Goal: Information Seeking & Learning: Learn about a topic

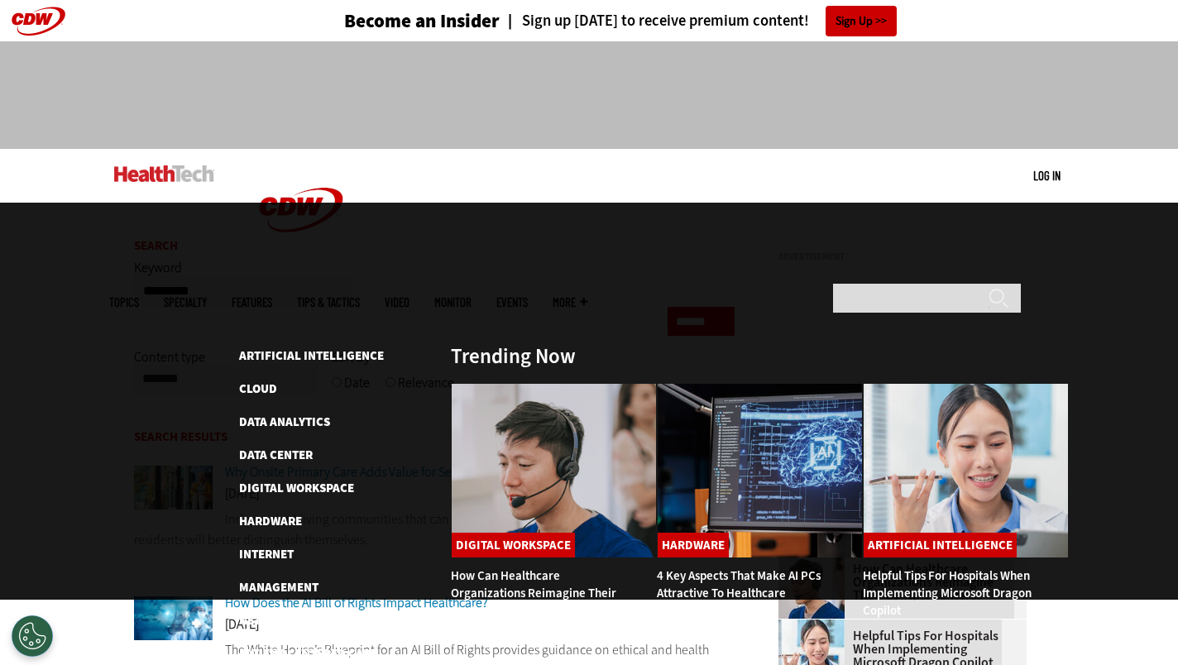
click at [139, 296] on span "Topics" at bounding box center [124, 302] width 30 height 12
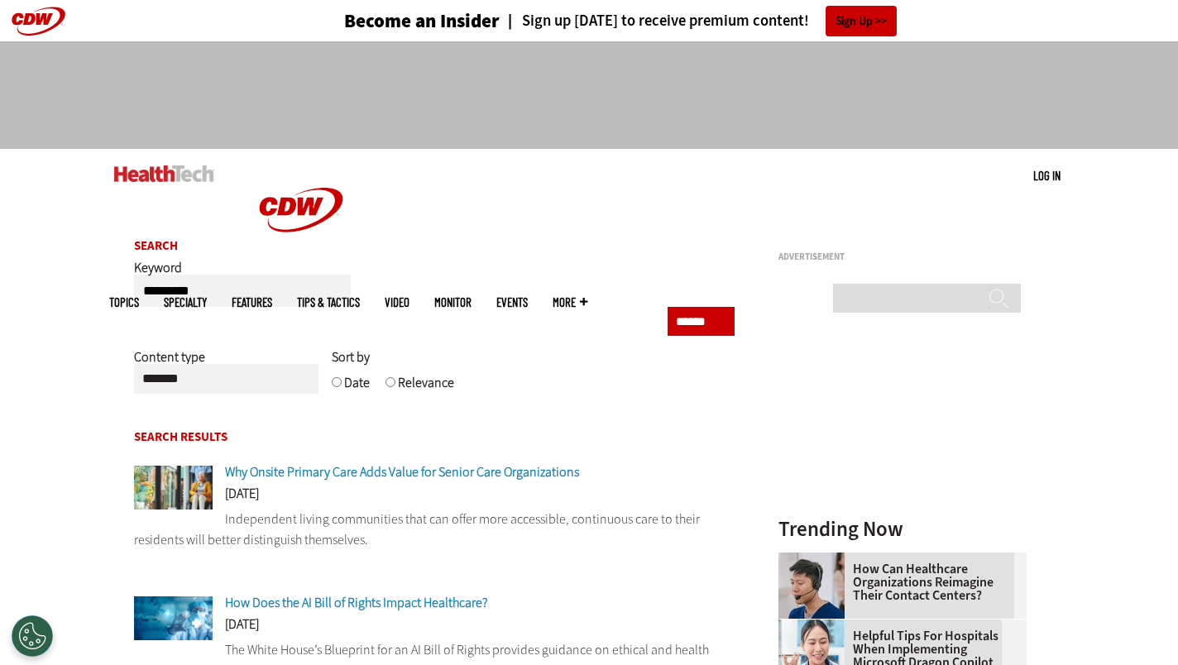
click at [199, 177] on img at bounding box center [164, 173] width 100 height 17
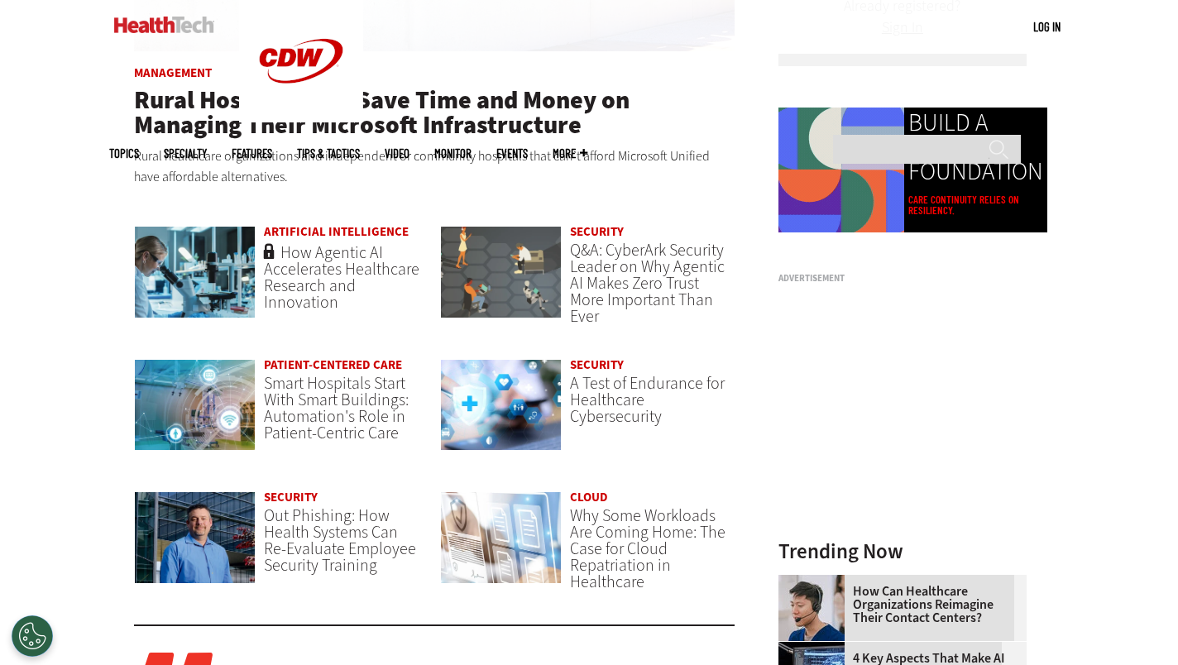
scroll to position [1134, 0]
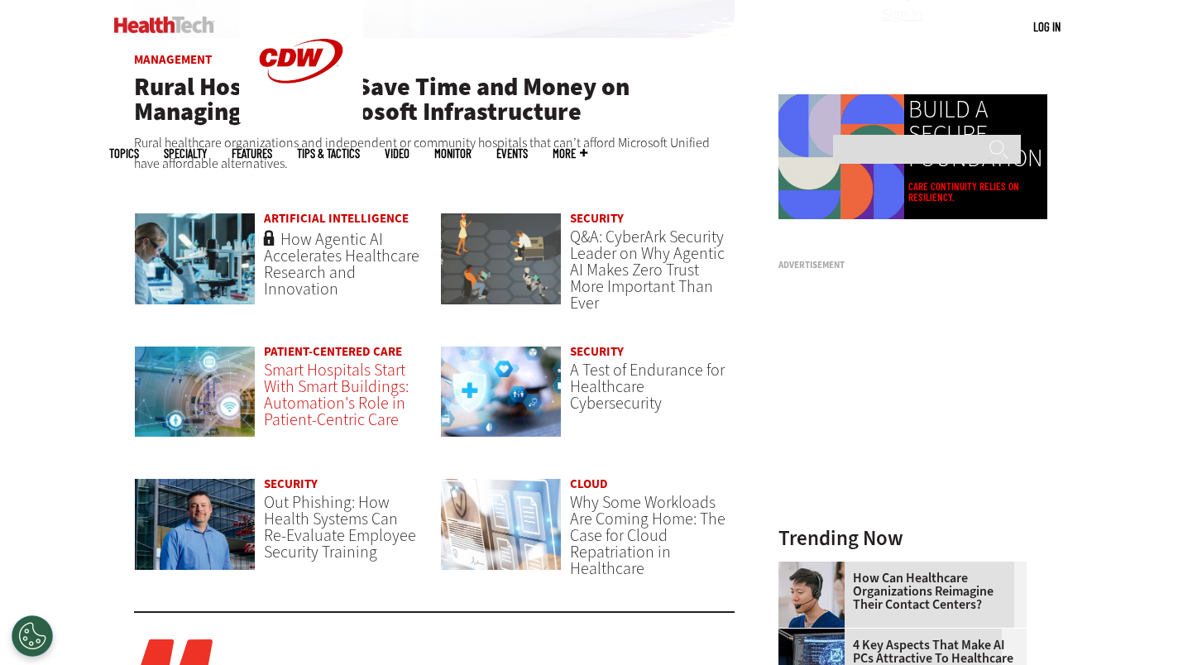
click at [369, 413] on span "Smart Hospitals Start With Smart Buildings: Automation's Role in Patient-Centri…" at bounding box center [336, 395] width 145 height 72
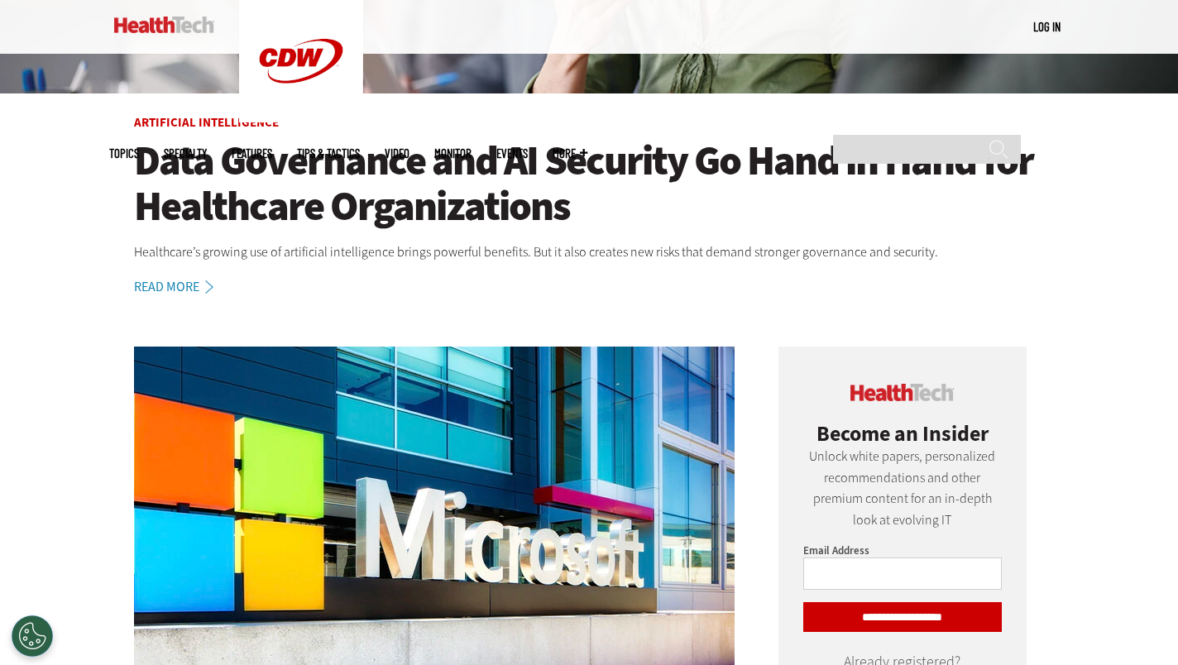
scroll to position [510, 0]
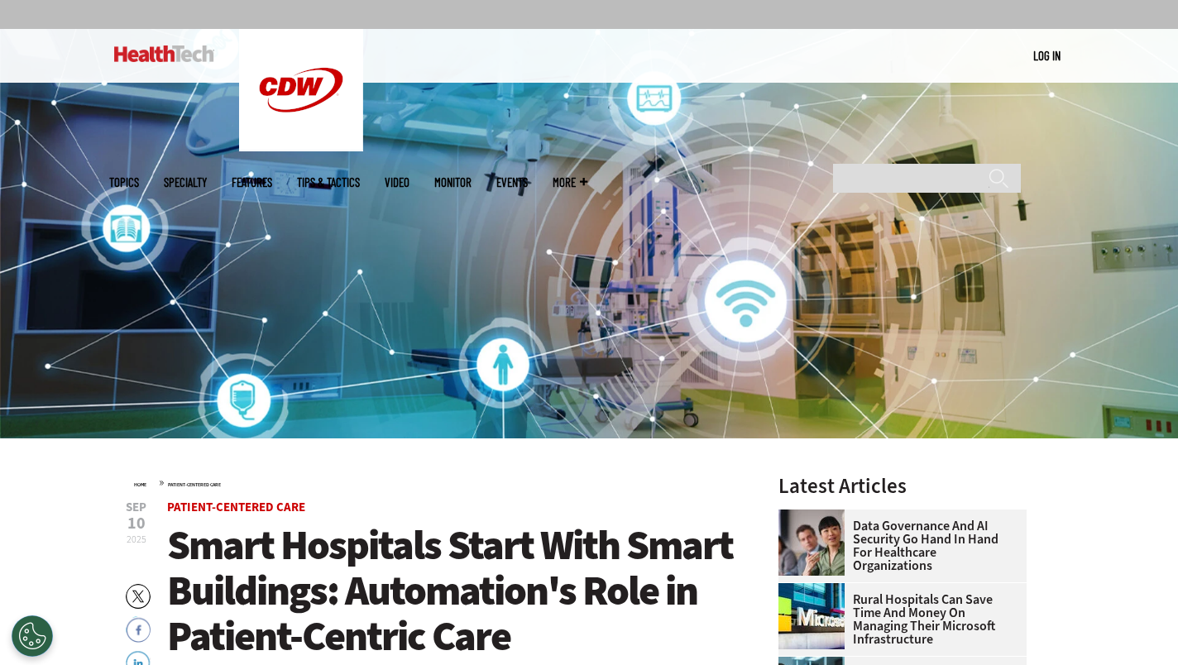
scroll to position [122, 0]
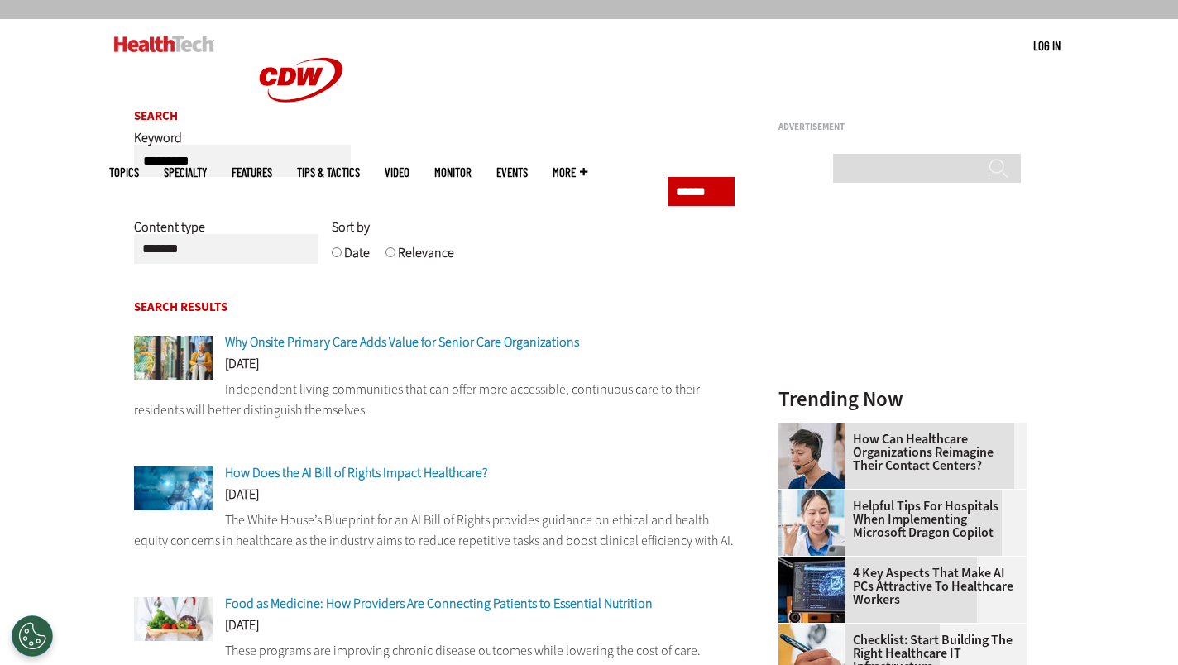
scroll to position [132, 0]
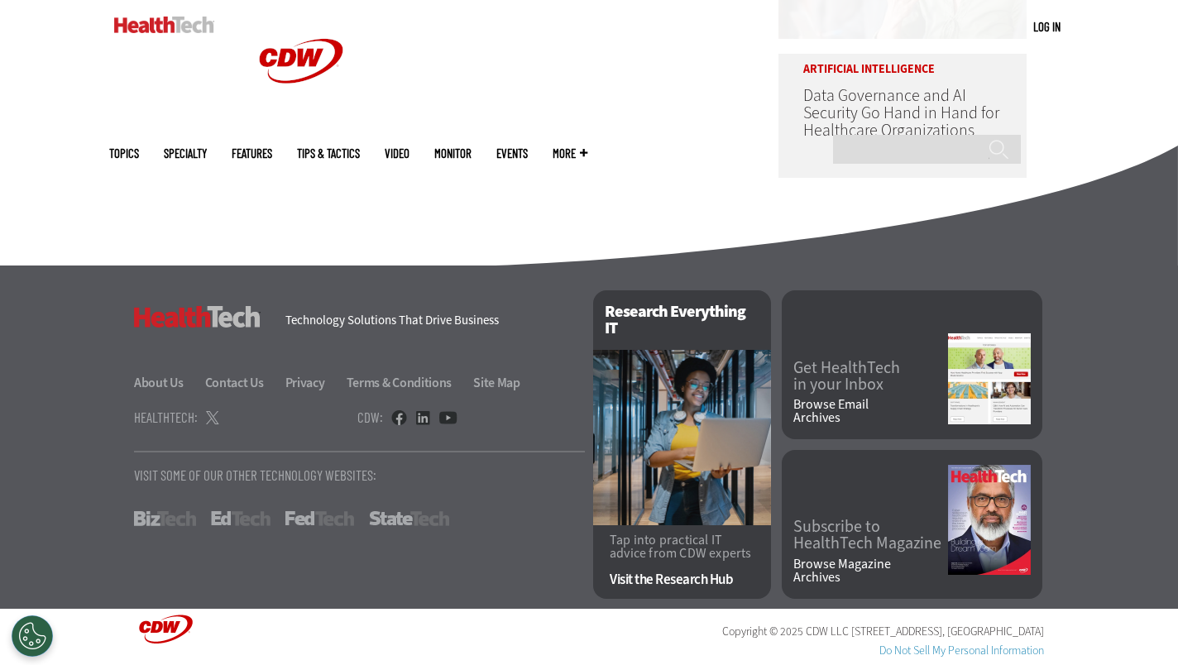
scroll to position [1008, 0]
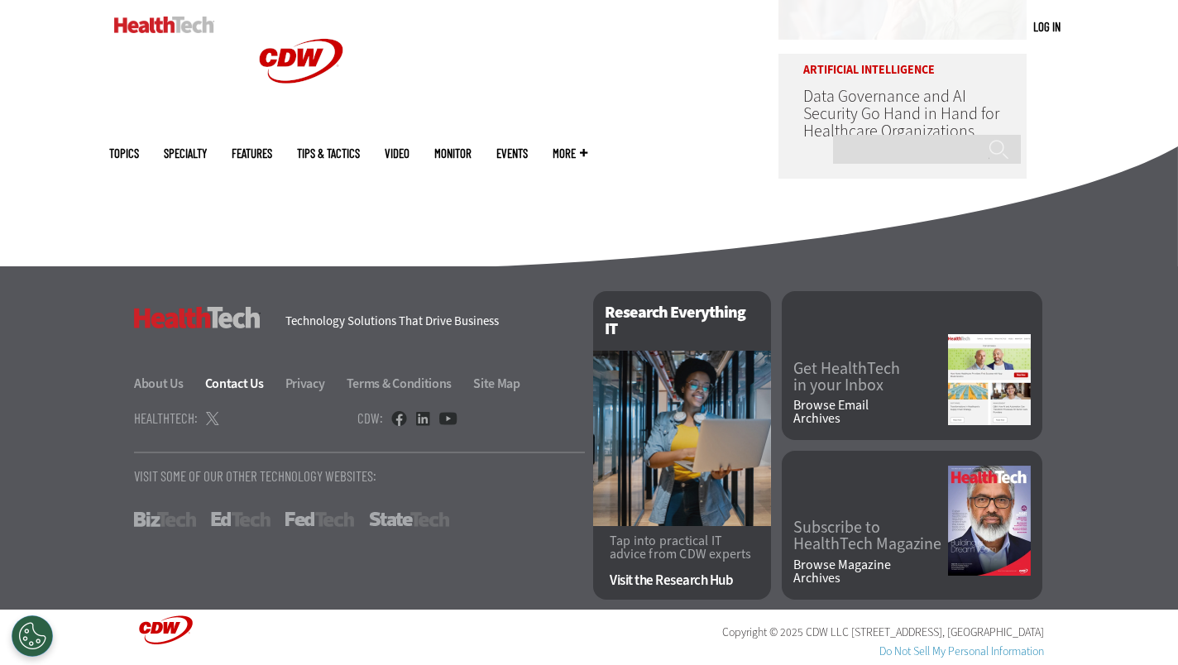
click at [243, 383] on link "Contact Us" at bounding box center [244, 383] width 78 height 17
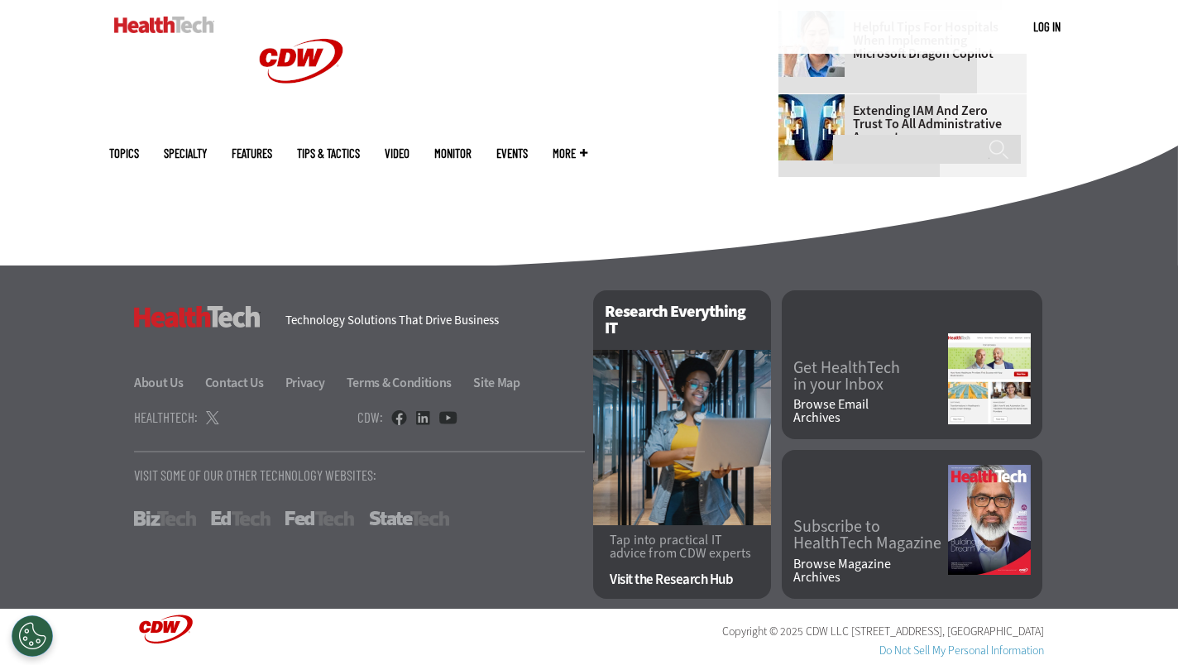
scroll to position [1143, 0]
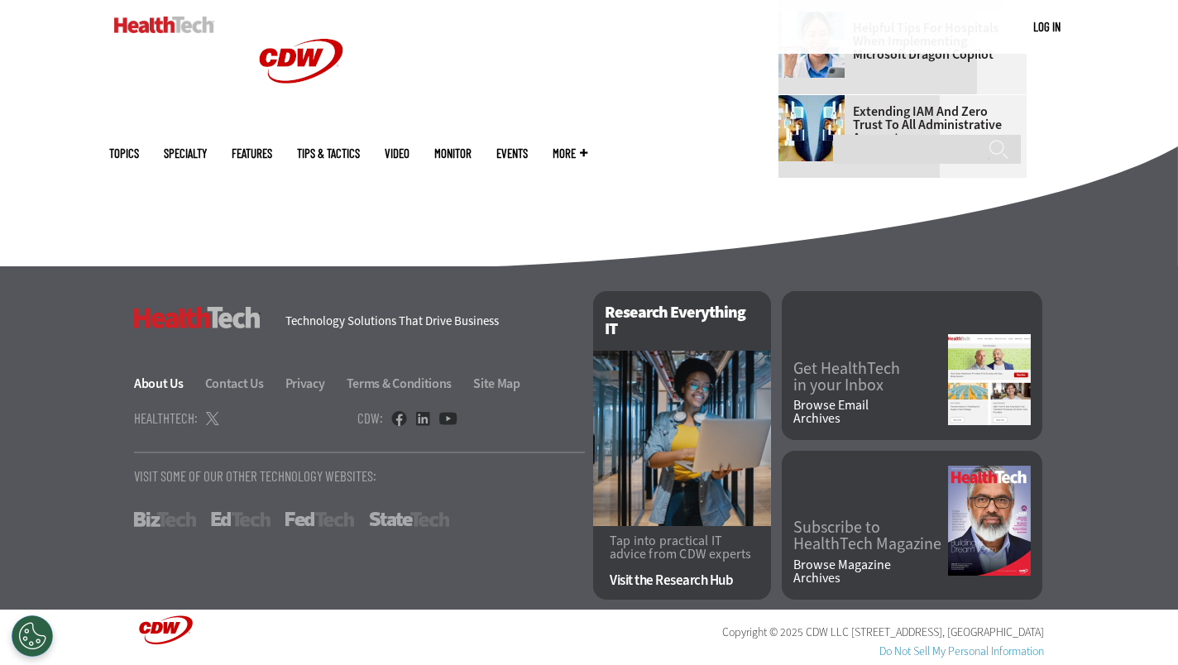
click at [156, 377] on link "About Us" at bounding box center [168, 383] width 69 height 17
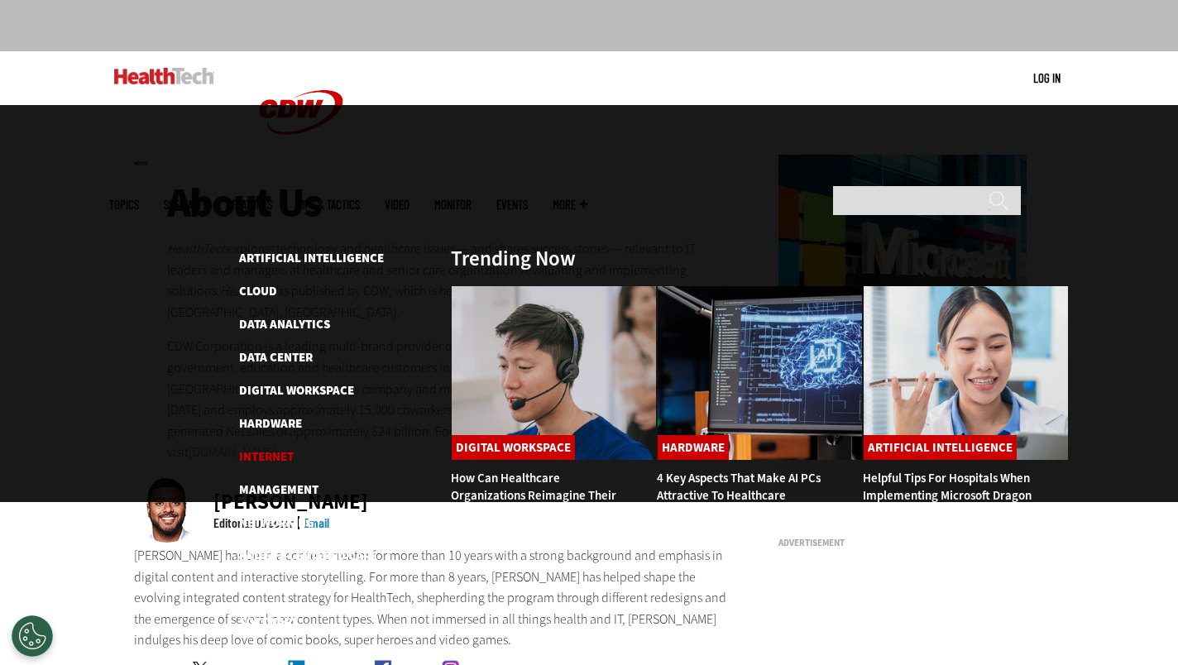
scroll to position [100, 0]
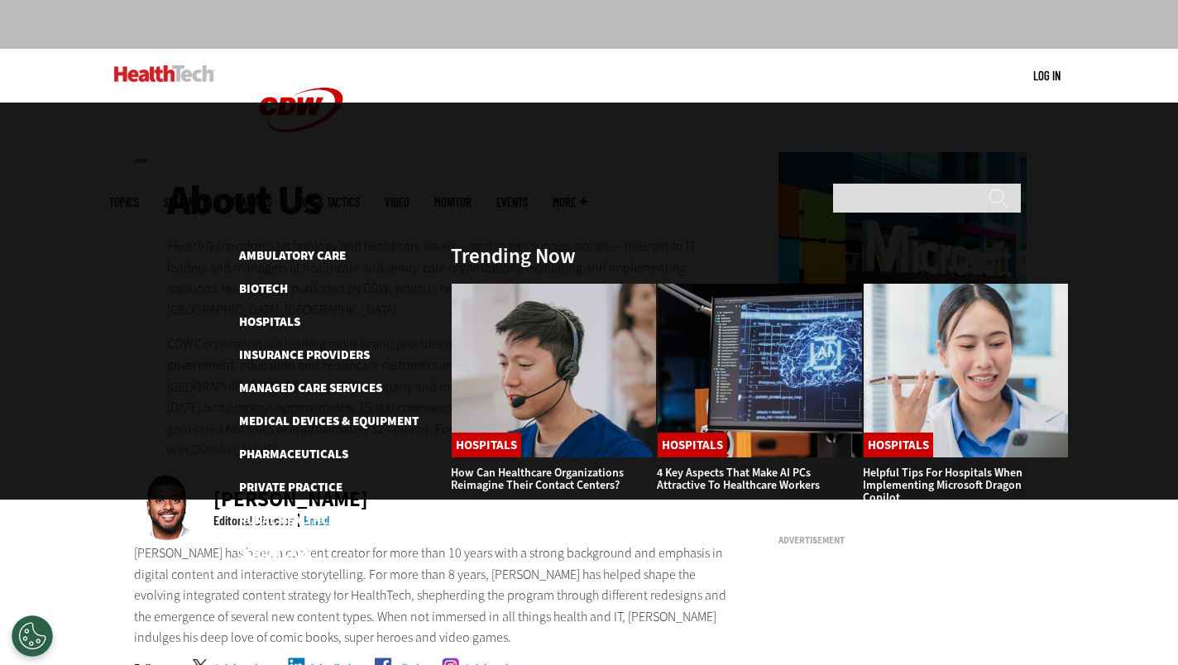
click at [468, 175] on ul "Topics Specialty Features Tips & Tactics Video MonITor Events More Search" at bounding box center [360, 202] width 503 height 54
click at [360, 196] on link "Tips & Tactics" at bounding box center [328, 202] width 63 height 12
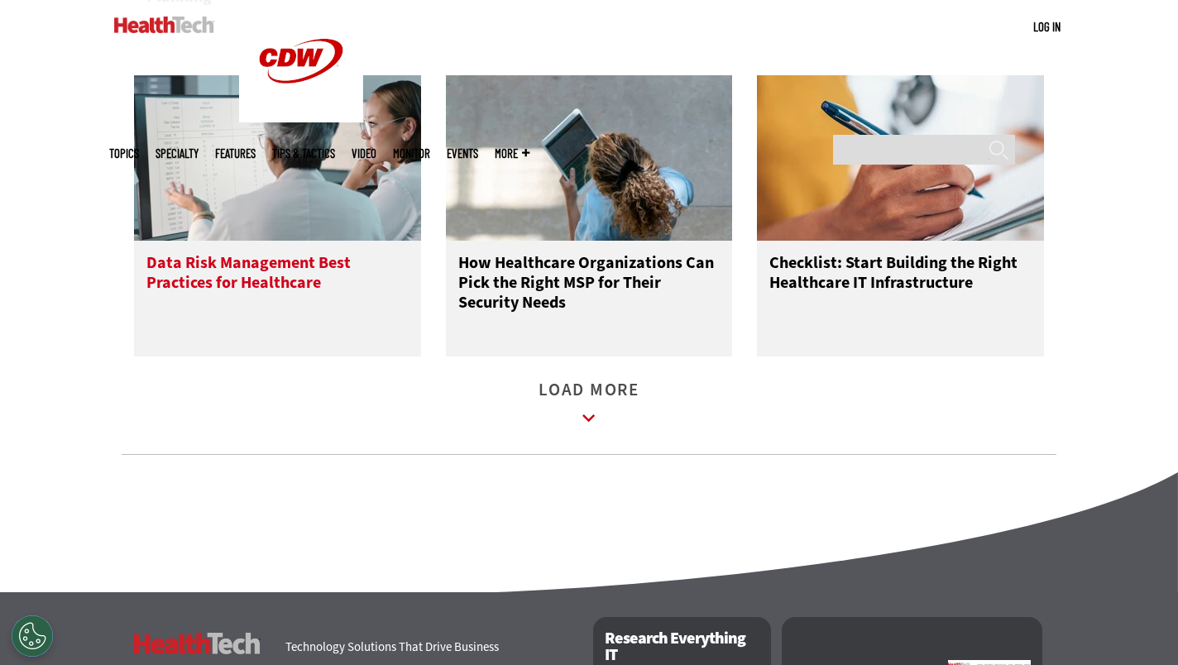
scroll to position [2068, 0]
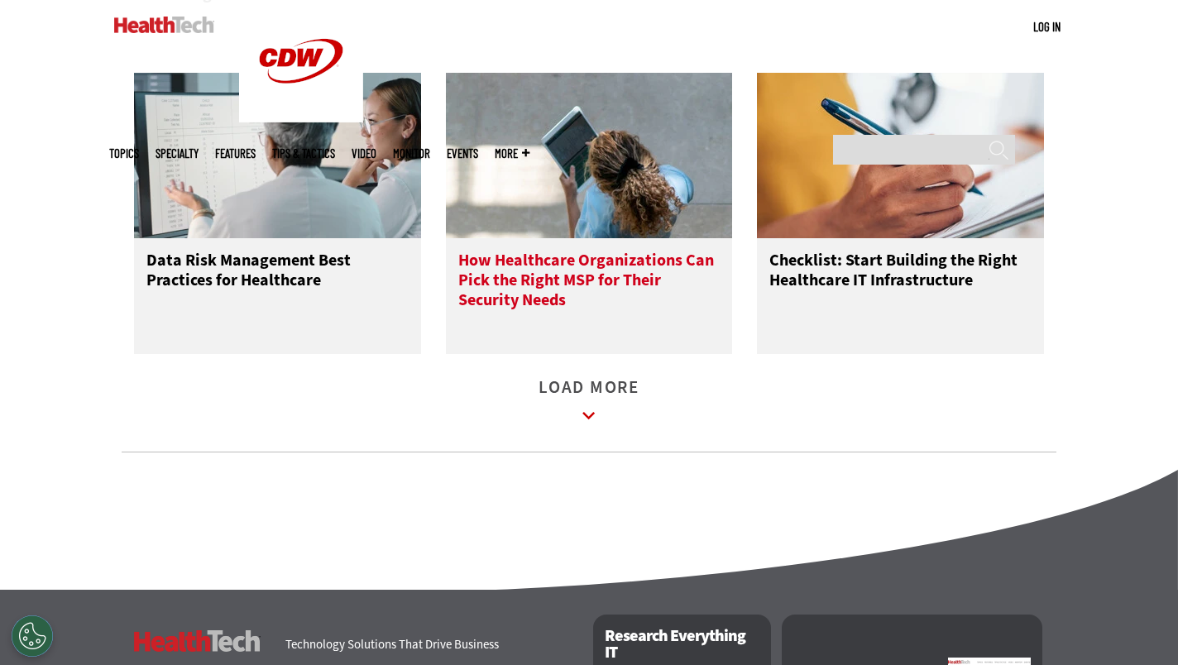
click at [615, 293] on h3 "How Healthcare Organizations Can Pick the Right MSP for Their Security Needs" at bounding box center [589, 284] width 262 height 66
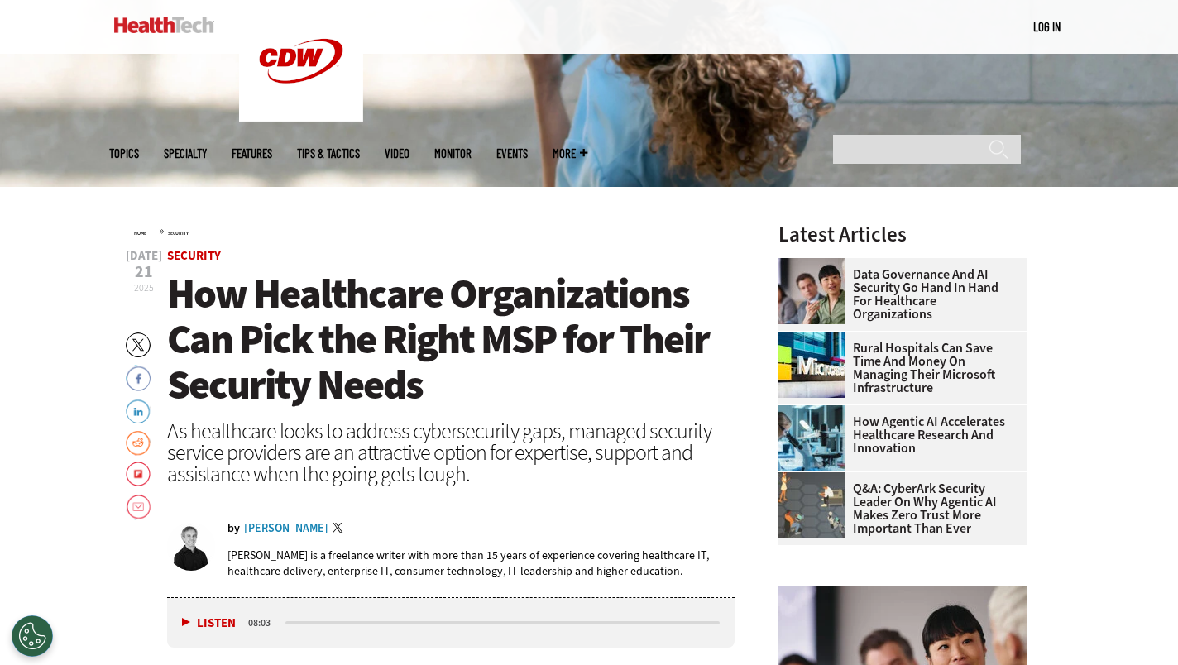
scroll to position [372, 0]
